Goal: Check status: Check status

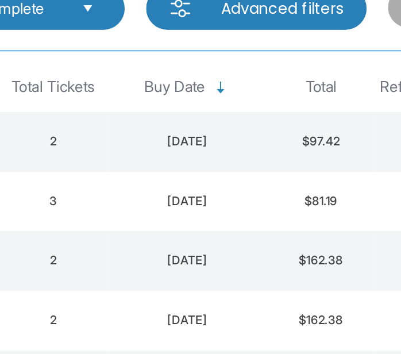
click at [200, 220] on div "[DATE]" at bounding box center [163, 222] width 80 height 9
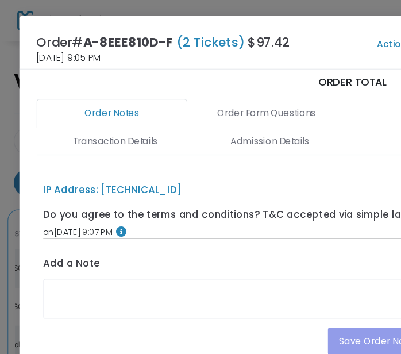
click at [248, 83] on link "Order Form Questions" at bounding box center [223, 95] width 126 height 24
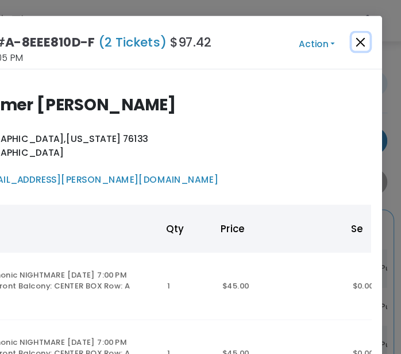
click at [369, 33] on button "Close" at bounding box center [366, 35] width 15 height 15
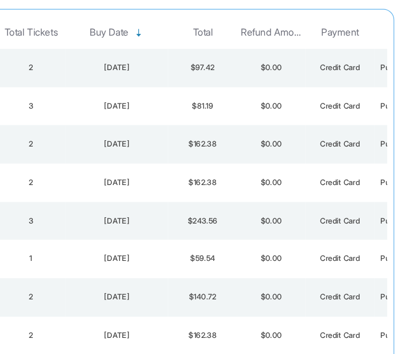
click at [285, 145] on td "$0.00" at bounding box center [292, 146] width 57 height 32
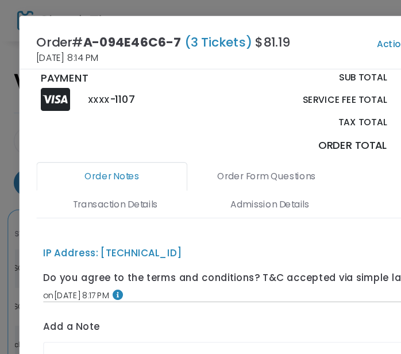
click at [241, 156] on link "Order Form Questions" at bounding box center [223, 147] width 126 height 24
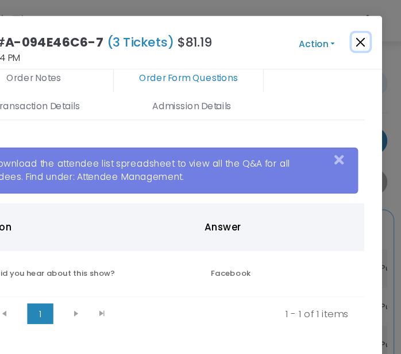
click at [370, 38] on button "Close" at bounding box center [366, 35] width 15 height 15
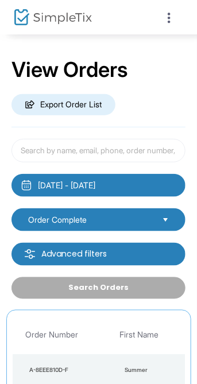
click at [157, 218] on span "Order Complete" at bounding box center [91, 220] width 134 height 13
